Goal: Information Seeking & Learning: Learn about a topic

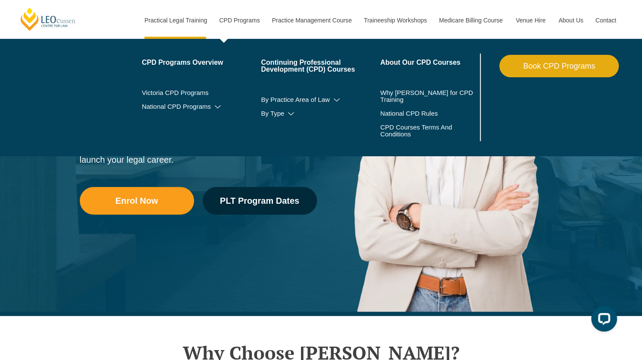
scroll to position [57, 0]
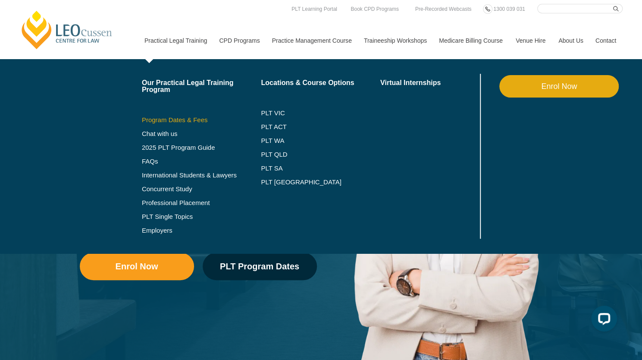
click at [167, 116] on link "Program Dates & Fees" at bounding box center [201, 119] width 119 height 7
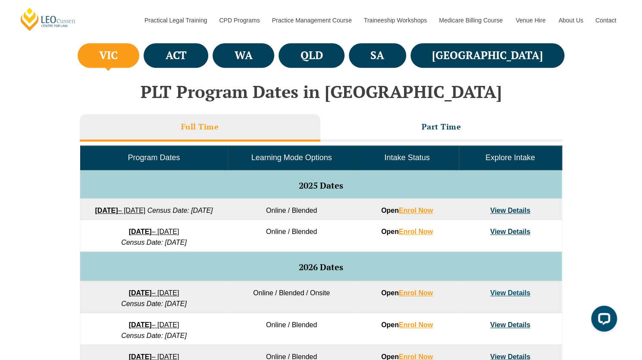
scroll to position [319, 0]
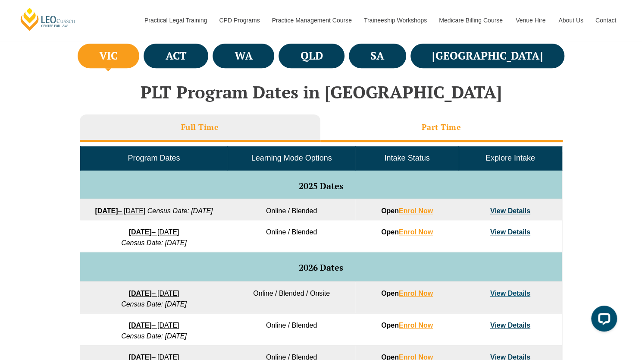
click at [399, 128] on li "Part Time" at bounding box center [441, 128] width 242 height 28
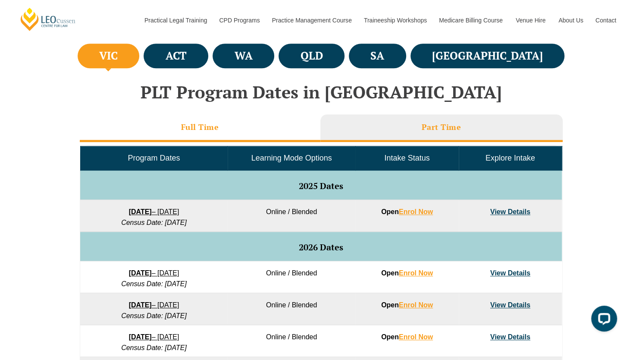
click at [268, 135] on li "Full Time" at bounding box center [200, 128] width 241 height 28
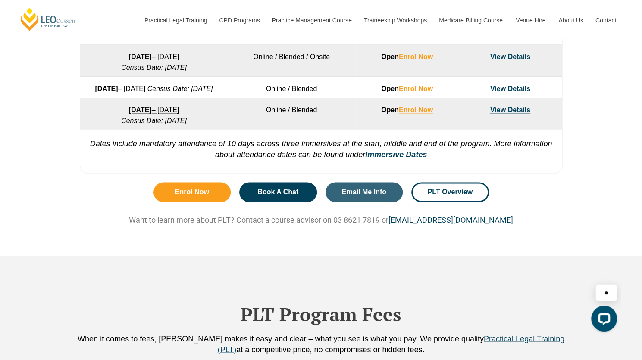
scroll to position [474, 0]
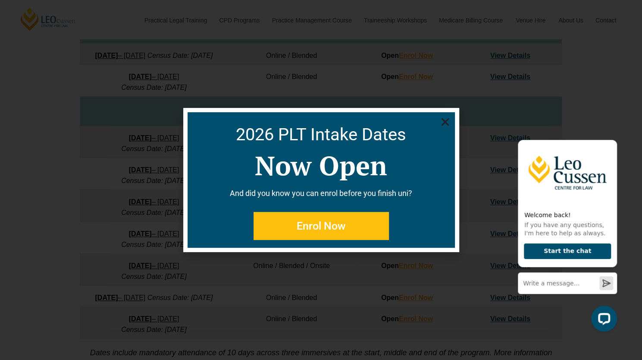
click at [448, 121] on icon "Close" at bounding box center [445, 121] width 11 height 11
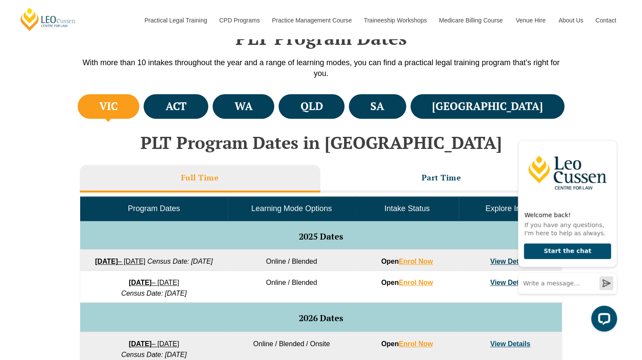
scroll to position [267, 0]
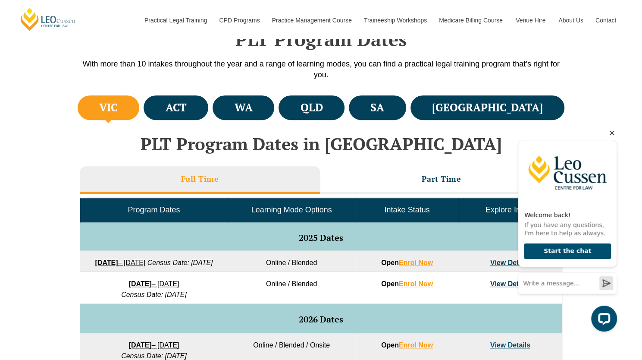
click at [612, 137] on icon "Hide greeting" at bounding box center [612, 133] width 10 height 10
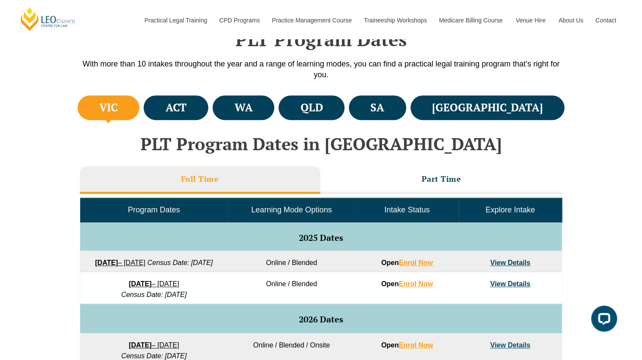
click at [297, 176] on li "Full Time" at bounding box center [200, 180] width 241 height 28
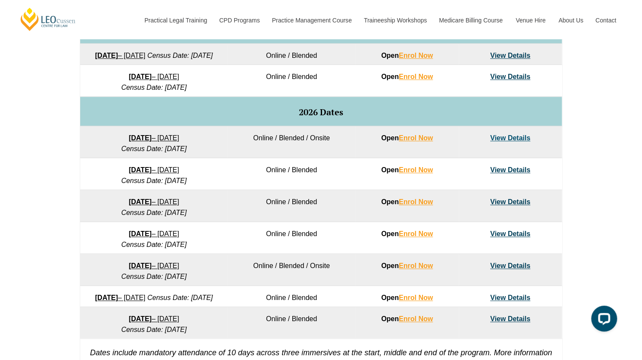
scroll to position [476, 0]
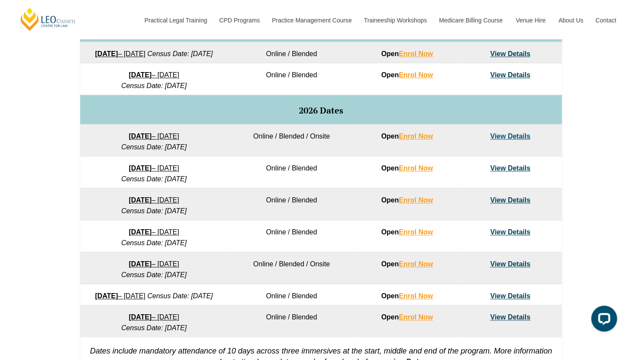
click at [509, 172] on link "View Details" at bounding box center [510, 167] width 40 height 7
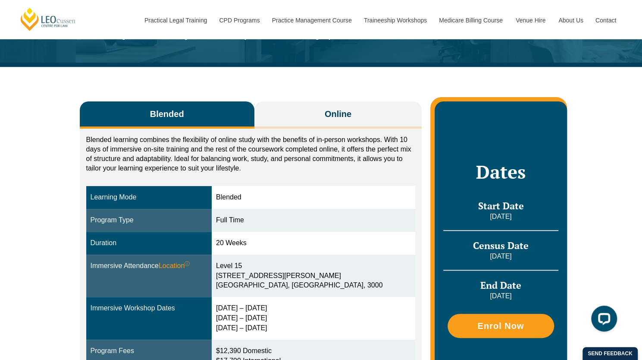
scroll to position [94, 0]
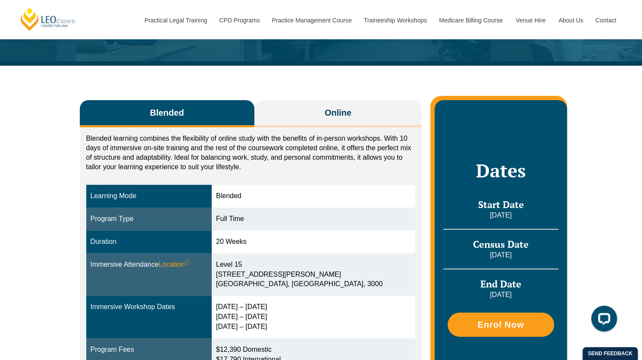
drag, startPoint x: 245, startPoint y: 263, endPoint x: 276, endPoint y: 275, distance: 33.7
click at [276, 275] on div "[STREET_ADDRESS][PERSON_NAME]" at bounding box center [313, 275] width 195 height 30
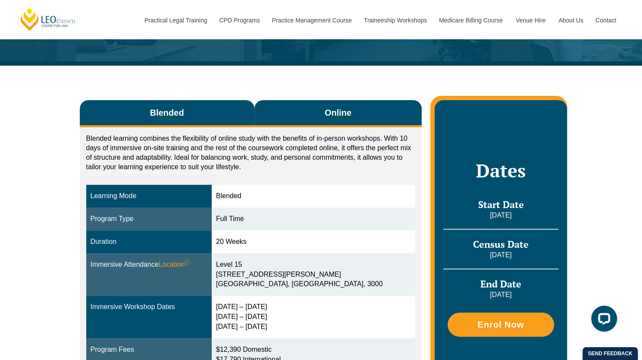
click at [322, 107] on button "Online" at bounding box center [338, 113] width 168 height 27
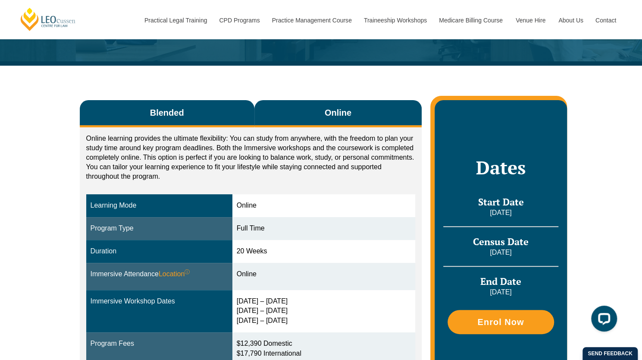
click at [215, 112] on button "Blended" at bounding box center [167, 113] width 175 height 27
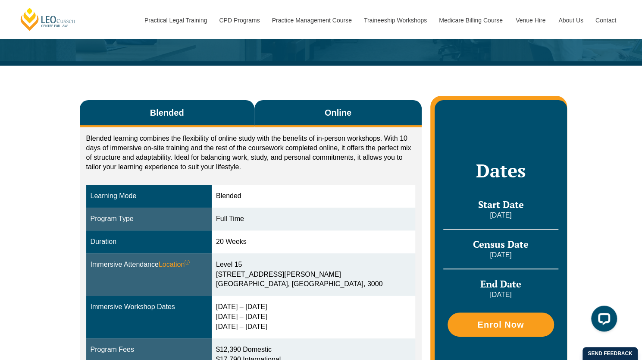
click at [310, 106] on button "Online" at bounding box center [338, 113] width 168 height 27
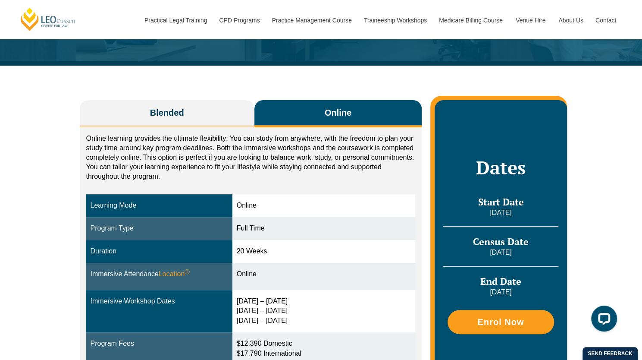
click at [235, 99] on div "Blended Online Blended learning combines the flexibility of online study with t…" at bounding box center [321, 247] width 492 height 363
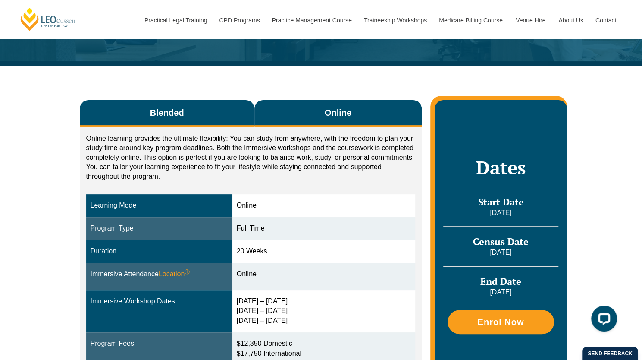
click at [237, 105] on button "Blended" at bounding box center [167, 113] width 175 height 27
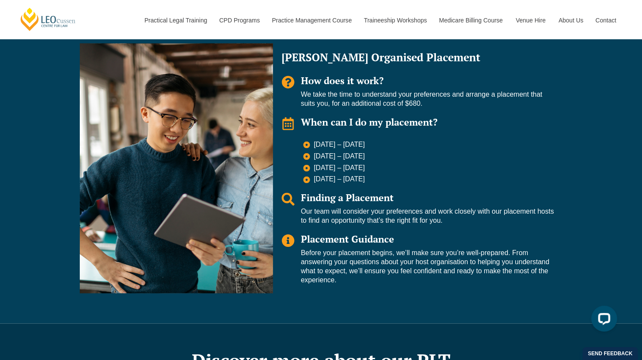
scroll to position [633, 0]
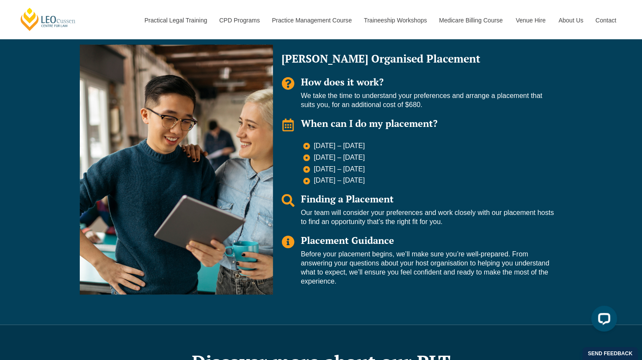
drag, startPoint x: 369, startPoint y: 93, endPoint x: 437, endPoint y: 101, distance: 67.8
click at [437, 101] on p "We take the time to understand your preferences and arrange a placement that su…" at bounding box center [427, 100] width 253 height 18
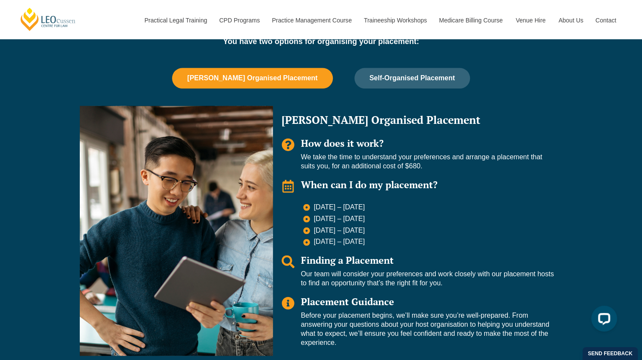
scroll to position [570, 0]
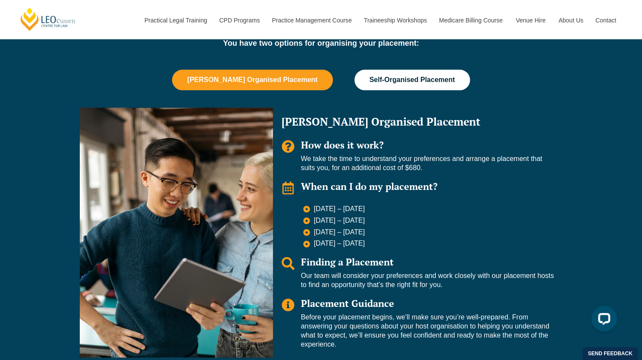
click at [395, 81] on span "Self-Organised Placement" at bounding box center [412, 80] width 85 height 8
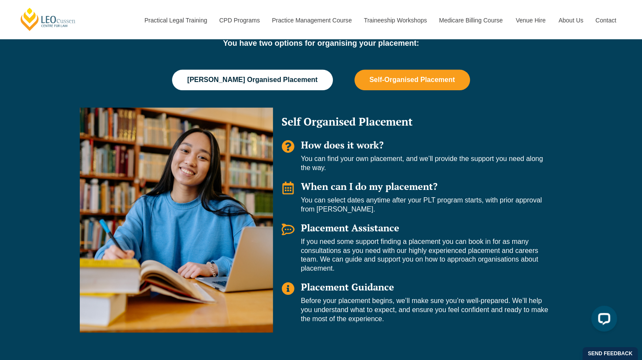
click at [294, 84] on button "[PERSON_NAME] Organised Placement" at bounding box center [252, 79] width 160 height 21
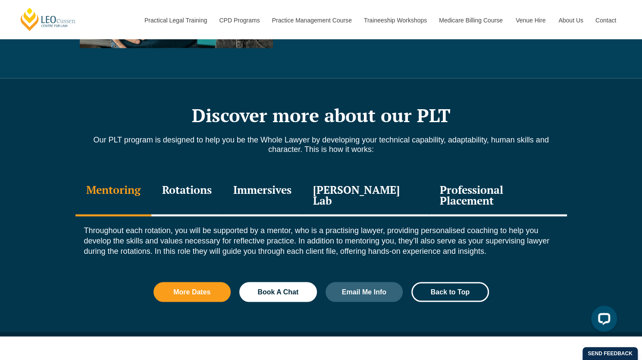
scroll to position [880, 0]
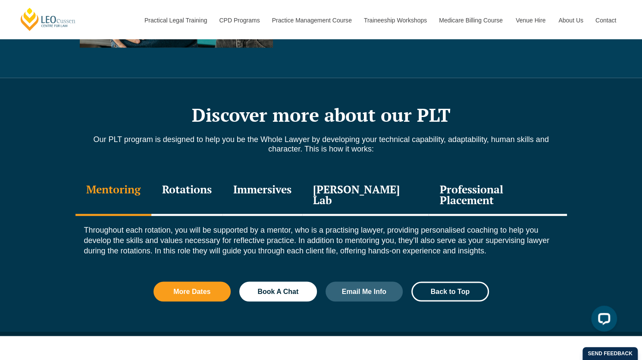
click at [195, 189] on div "Rotations" at bounding box center [186, 195] width 71 height 41
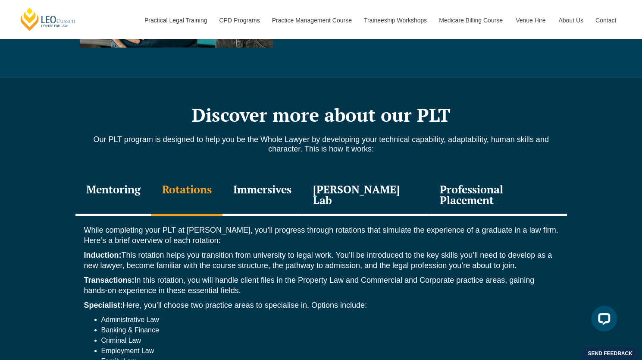
scroll to position [961, 0]
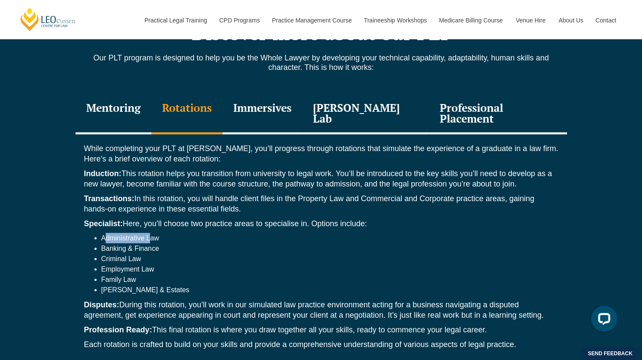
drag, startPoint x: 104, startPoint y: 227, endPoint x: 151, endPoint y: 227, distance: 46.6
click at [151, 232] on li "Administrative Law" at bounding box center [329, 237] width 457 height 10
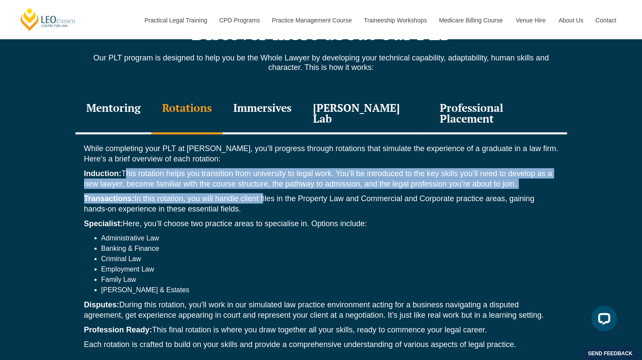
drag, startPoint x: 125, startPoint y: 157, endPoint x: 264, endPoint y: 182, distance: 141.6
click at [264, 182] on div "While completing your PLT at [PERSON_NAME], you’ll progress through rotations t…" at bounding box center [321, 248] width 492 height 228
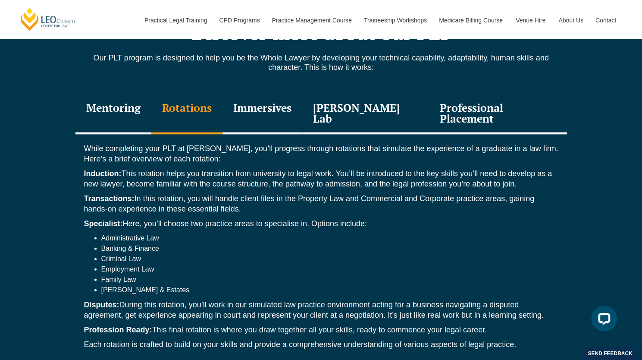
click at [182, 201] on p "Transactions: In this rotation, you will handle client files in the Property La…" at bounding box center [321, 203] width 474 height 21
drag, startPoint x: 152, startPoint y: 186, endPoint x: 264, endPoint y: 196, distance: 113.0
click at [264, 196] on p "Transactions: In this rotation, you will handle client files in the Property La…" at bounding box center [321, 203] width 474 height 21
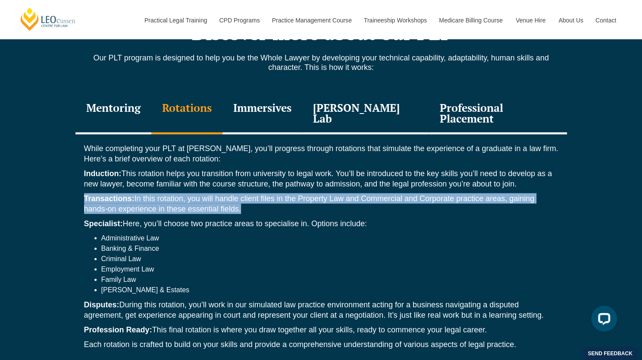
drag, startPoint x: 264, startPoint y: 196, endPoint x: 89, endPoint y: 180, distance: 176.3
click at [89, 180] on div "While completing your PLT at [PERSON_NAME], you’ll progress through rotations t…" at bounding box center [321, 248] width 492 height 228
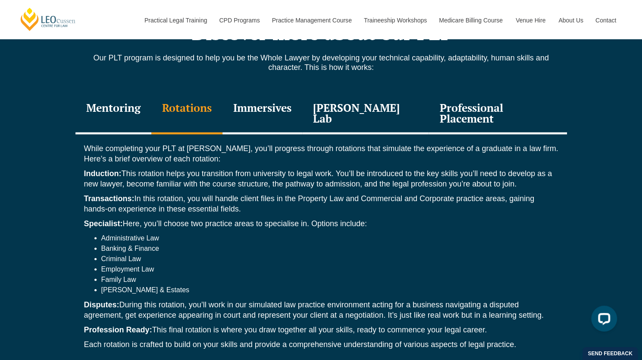
click at [137, 299] on p "Disputes: During this rotation, you’ll work in our simulated law practice envir…" at bounding box center [321, 309] width 474 height 21
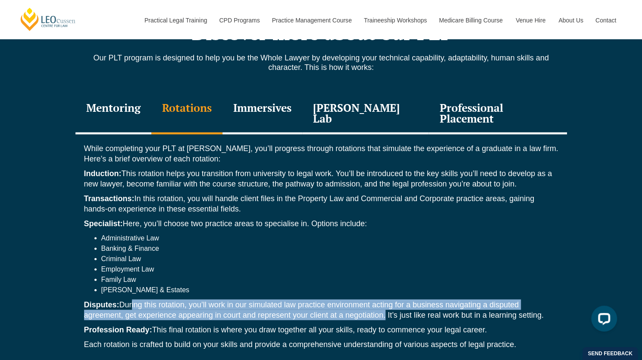
drag, startPoint x: 130, startPoint y: 293, endPoint x: 381, endPoint y: 301, distance: 251.2
click at [381, 301] on p "Disputes: During this rotation, you’ll work in our simulated law practice envir…" at bounding box center [321, 309] width 474 height 21
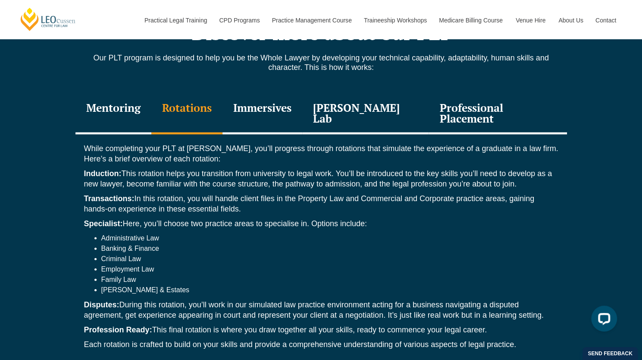
scroll to position [964, 0]
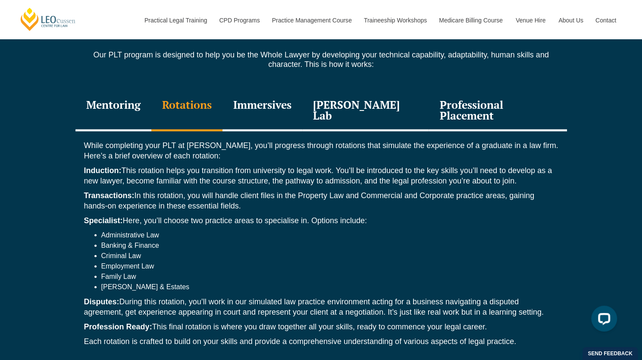
click at [279, 102] on div "Immersives" at bounding box center [263, 111] width 80 height 41
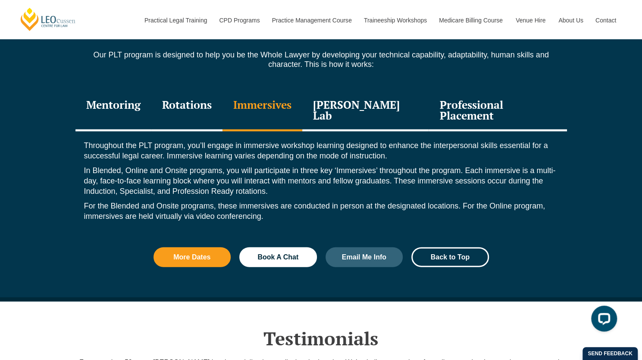
click at [394, 99] on div "[PERSON_NAME] Lab" at bounding box center [365, 111] width 127 height 41
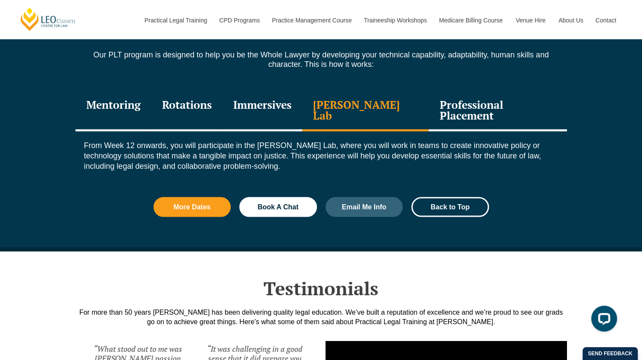
click at [462, 104] on div "Professional Placement" at bounding box center [498, 111] width 138 height 41
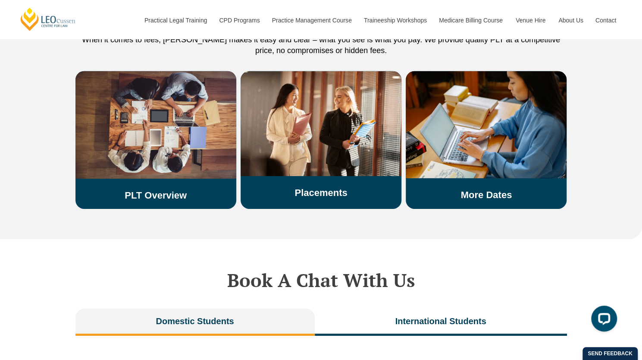
scroll to position [1797, 0]
